Goal: Check status: Check status

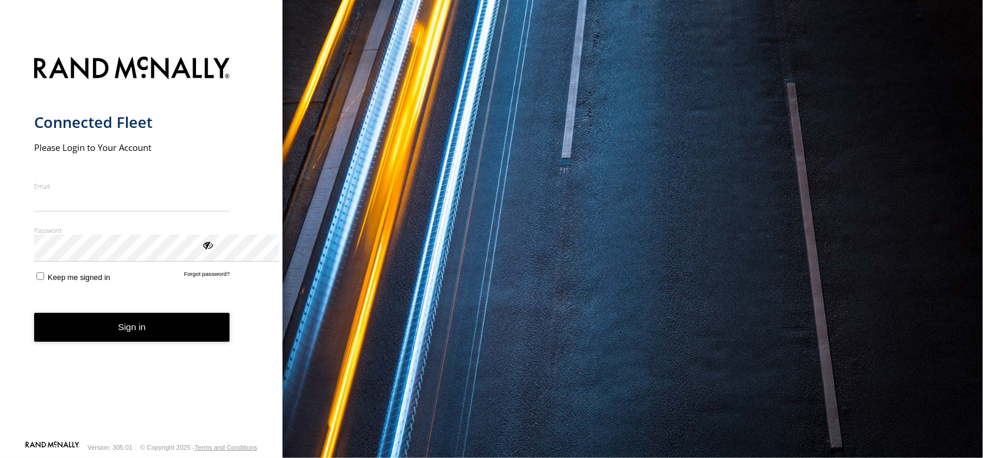
type input "**********"
click at [178, 412] on form "**********" at bounding box center [141, 244] width 215 height 391
click at [188, 342] on button "Sign in" at bounding box center [132, 327] width 196 height 29
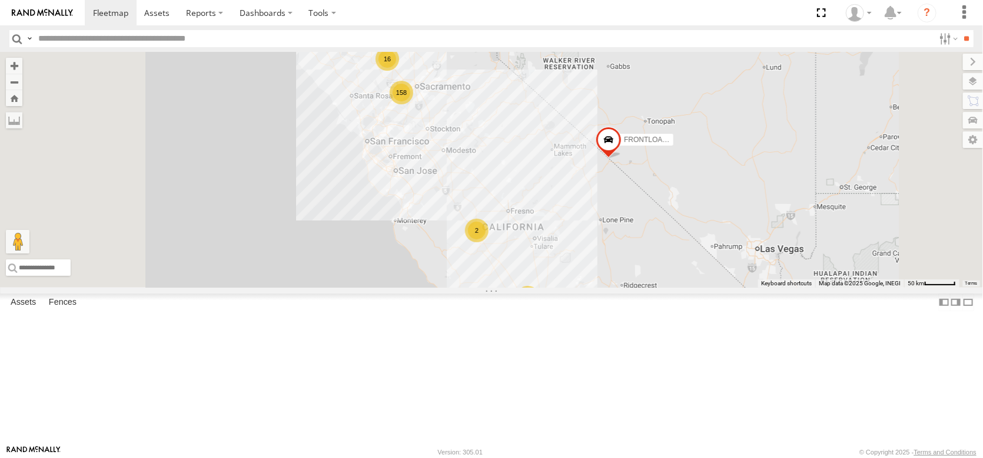
click at [489, 242] on div "2" at bounding box center [477, 230] width 24 height 24
click at [216, 7] on span at bounding box center [201, 12] width 30 height 11
click at [170, 9] on span at bounding box center [156, 12] width 25 height 11
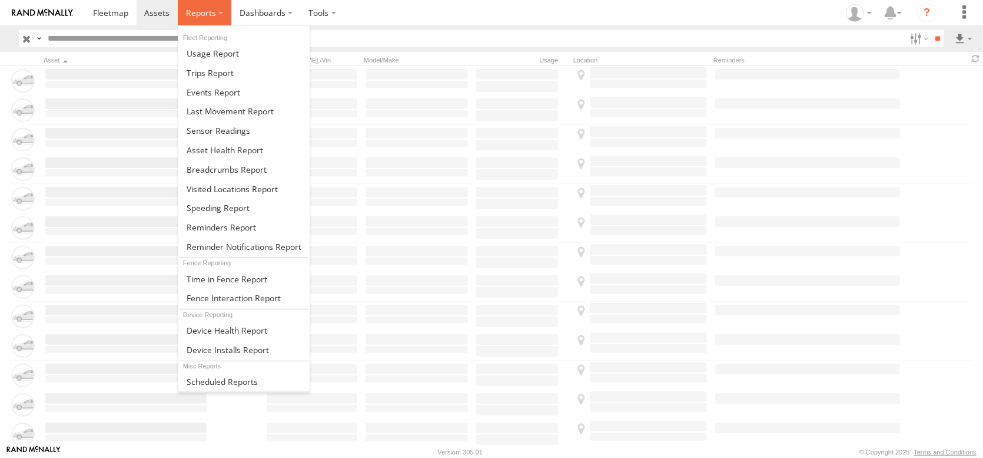
click at [231, 14] on label at bounding box center [205, 12] width 54 height 25
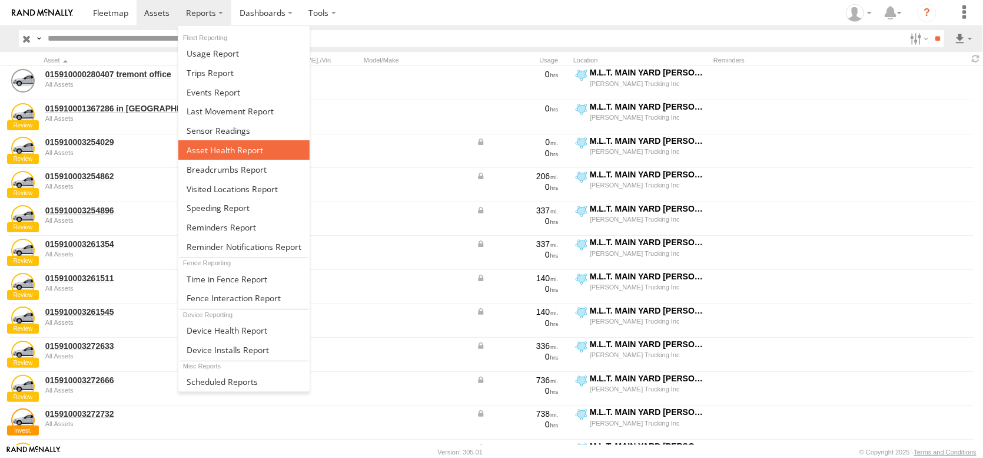
click at [263, 155] on span at bounding box center [225, 149] width 77 height 11
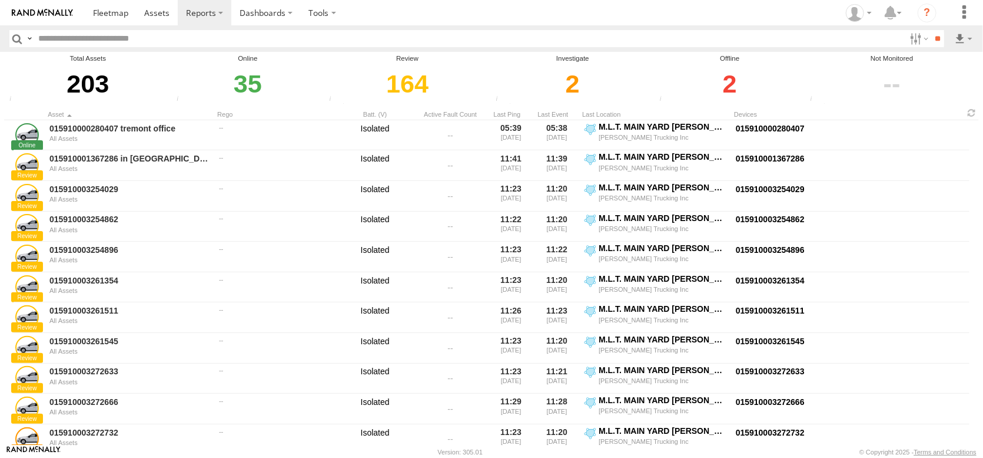
click at [730, 104] on div "2" at bounding box center [730, 84] width 147 height 41
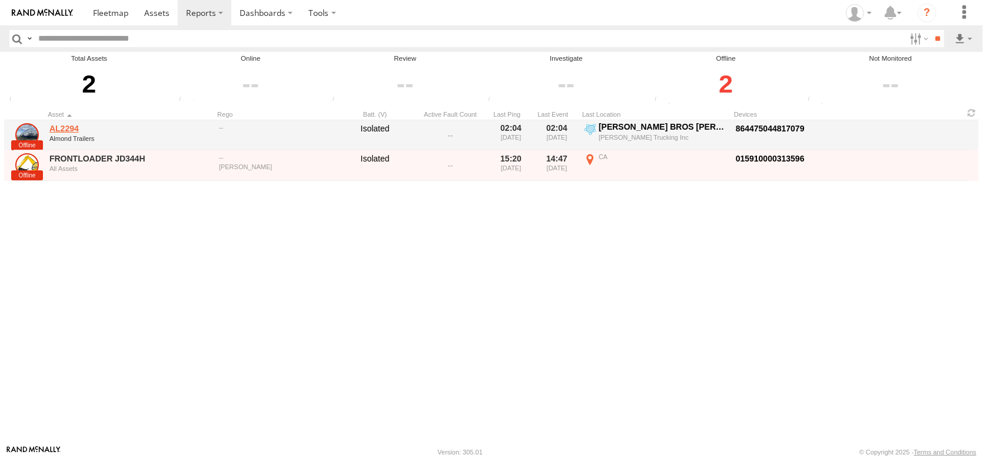
click at [59, 134] on link "AL2294" at bounding box center [129, 128] width 161 height 11
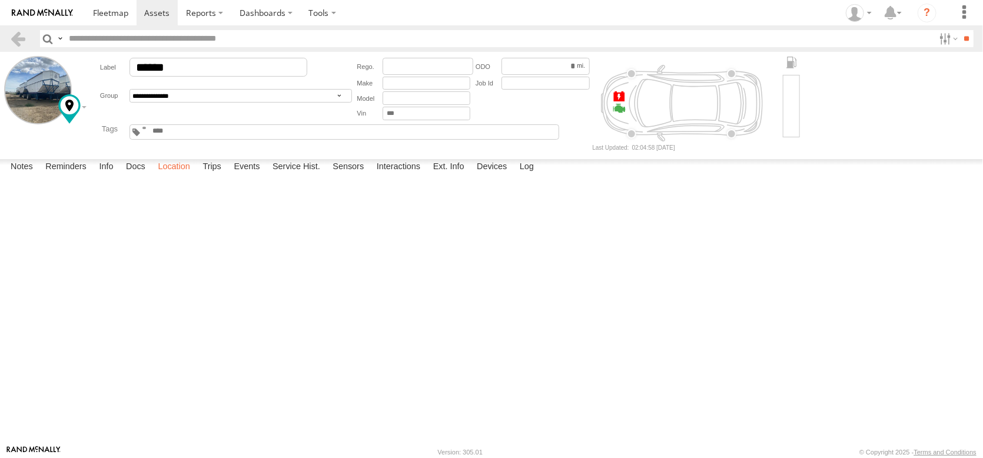
click at [196, 175] on label "Location" at bounding box center [174, 167] width 44 height 16
click at [540, 175] on label "Log" at bounding box center [527, 167] width 26 height 16
click at [427, 175] on label "Interactions" at bounding box center [399, 167] width 56 height 16
click at [470, 175] on label "Ext. Info" at bounding box center [448, 167] width 43 height 16
